Goal: Information Seeking & Learning: Learn about a topic

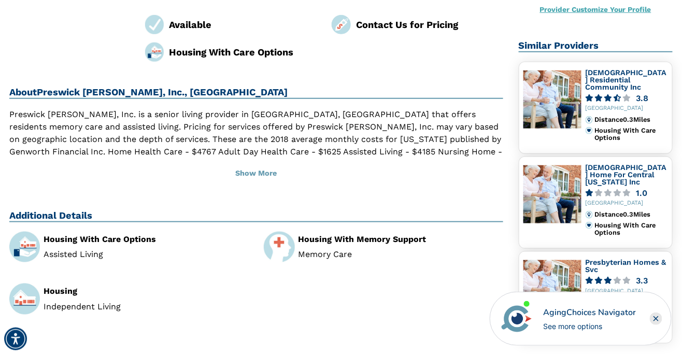
scroll to position [180, 0]
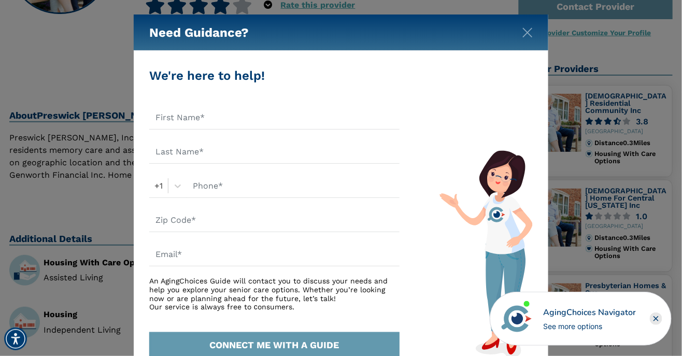
click at [633, 241] on div "Need Guidance? We're here to help! +1 An AgingChoices Guide will contact you to…" at bounding box center [341, 178] width 682 height 356
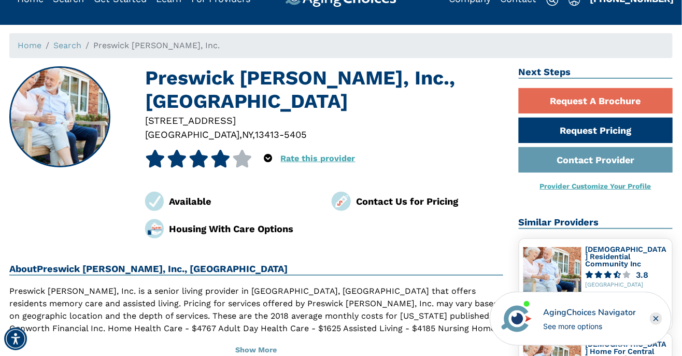
scroll to position [0, 0]
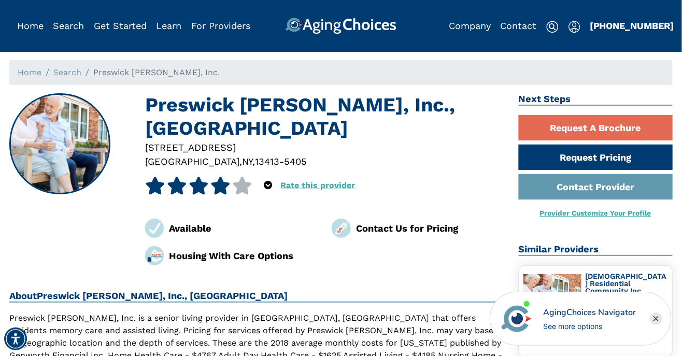
click at [656, 252] on h2 "Similar Providers" at bounding box center [595, 249] width 154 height 12
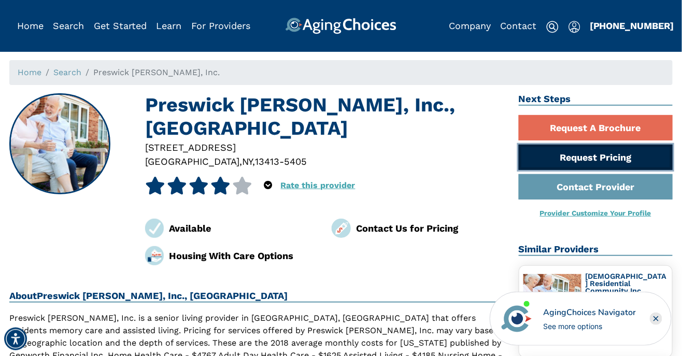
click at [602, 162] on link "Request Pricing" at bounding box center [595, 157] width 154 height 25
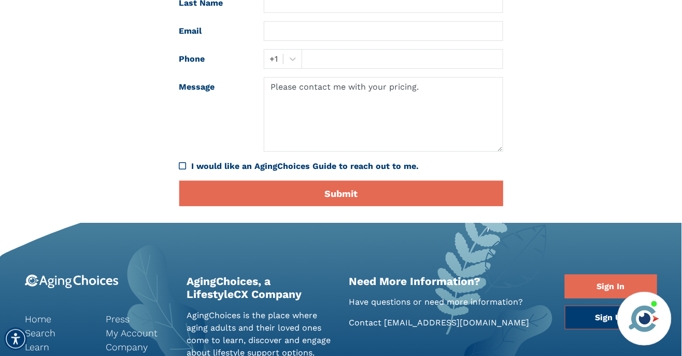
scroll to position [178, 0]
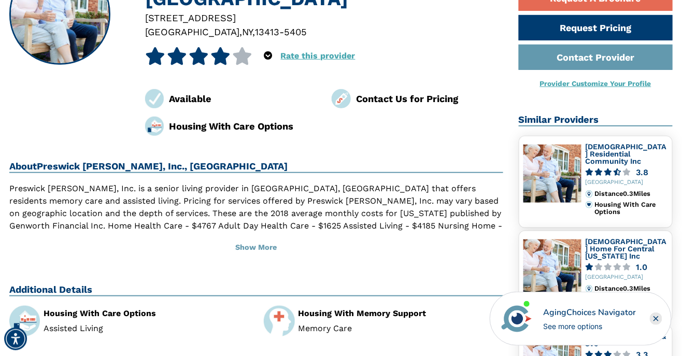
scroll to position [132, 0]
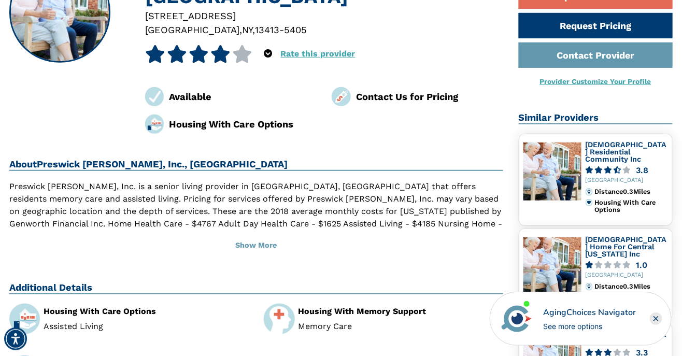
click at [612, 247] on link "[DEMOGRAPHIC_DATA] Home For Central [US_STATE] Inc" at bounding box center [625, 246] width 81 height 22
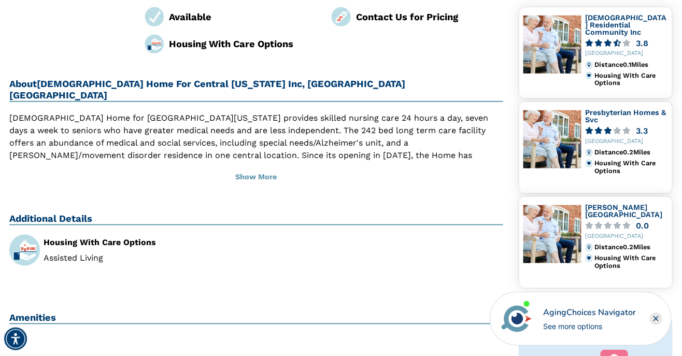
scroll to position [267, 0]
